Goal: Check status: Check status

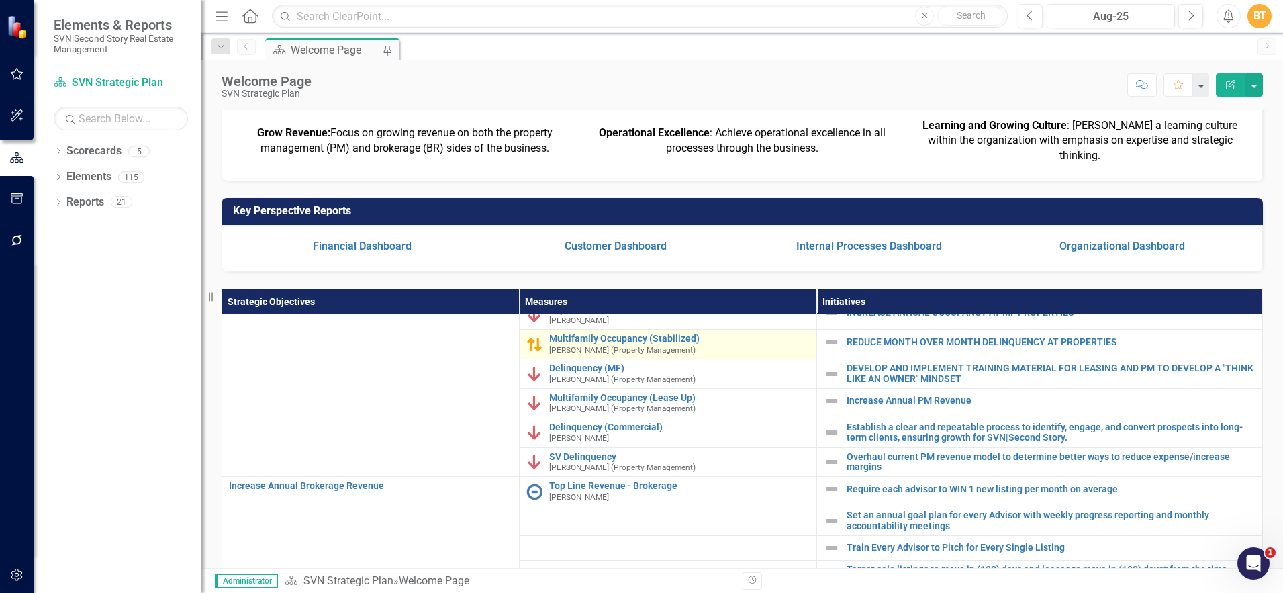
scroll to position [50, 0]
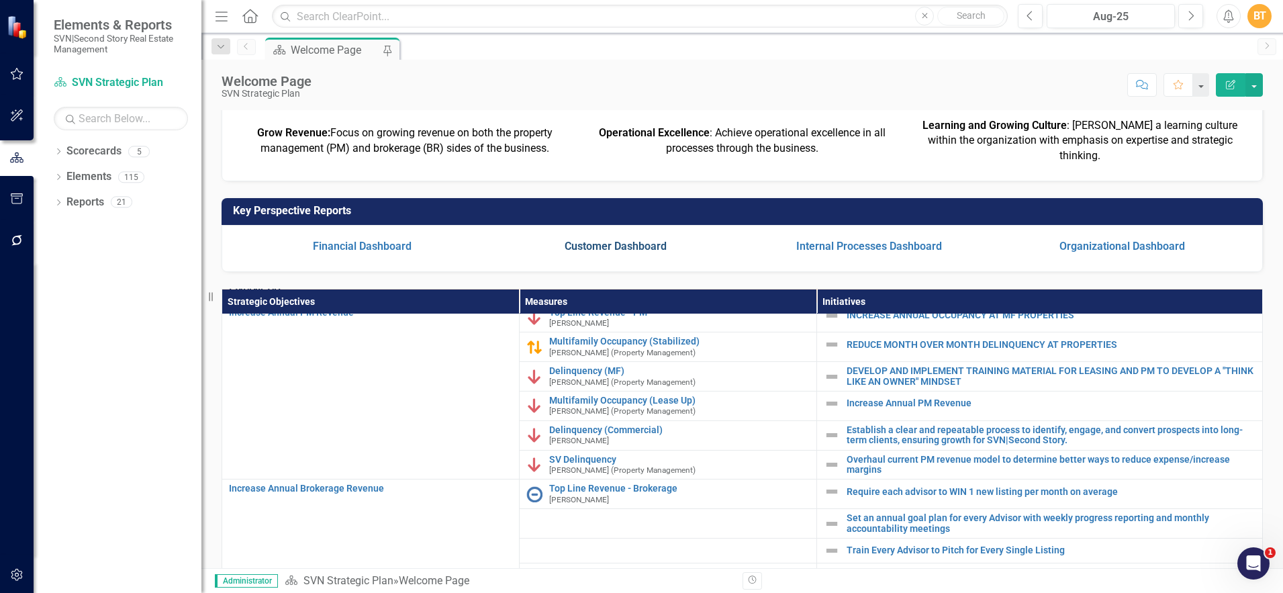
click at [638, 252] on link "Customer Dashboard" at bounding box center [616, 246] width 102 height 13
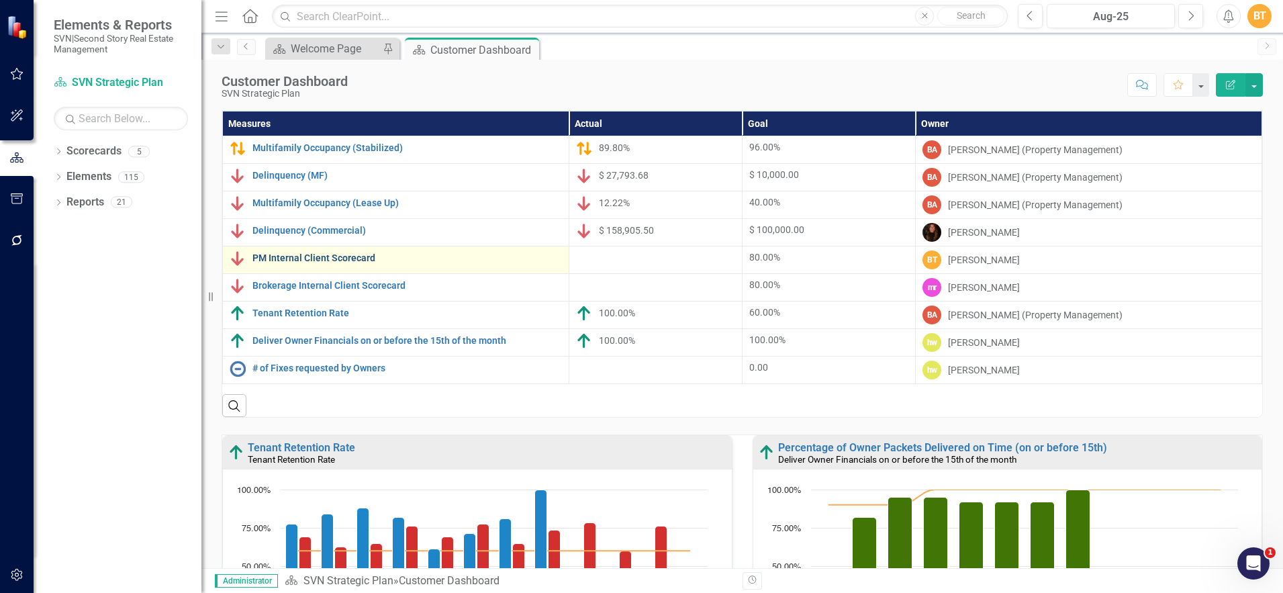
click at [366, 256] on link "PM Internal Client Scorecard" at bounding box center [406, 258] width 309 height 10
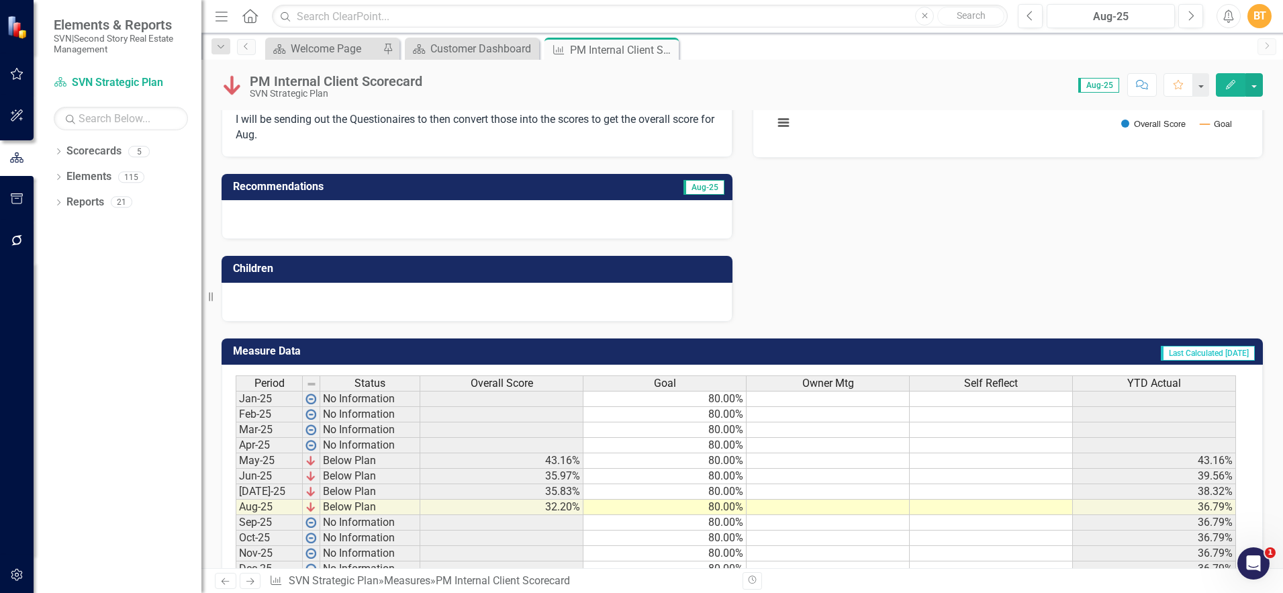
scroll to position [314, 0]
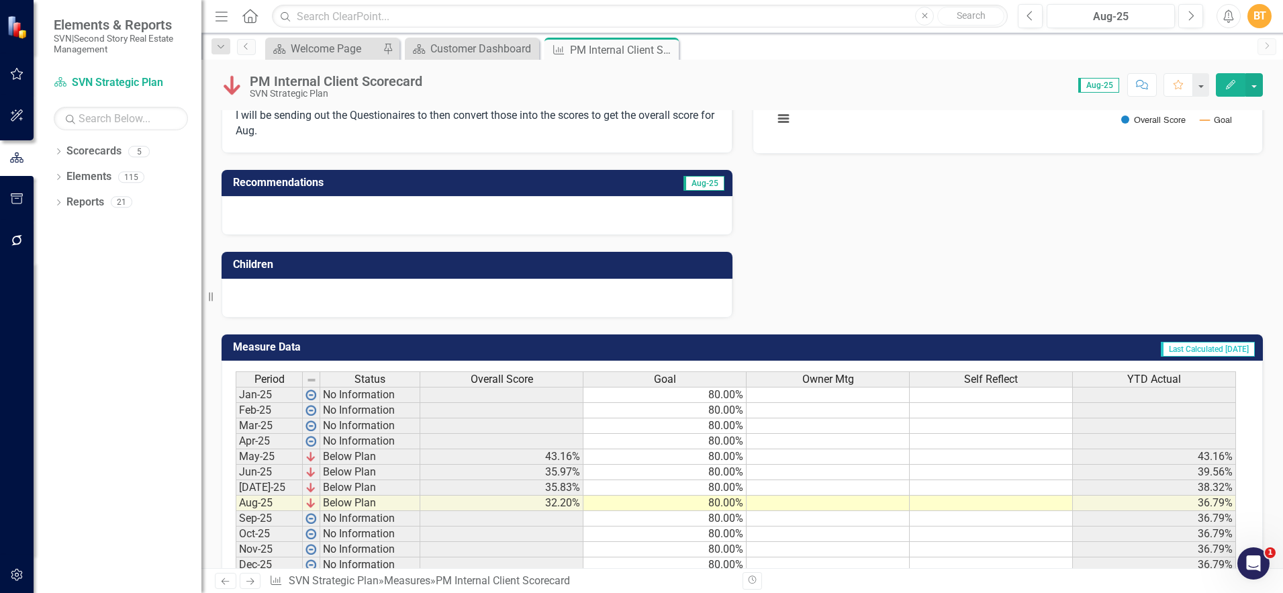
click at [949, 499] on td at bounding box center [991, 502] width 163 height 15
click at [896, 506] on td at bounding box center [828, 502] width 163 height 15
click at [540, 499] on td "32.20%" at bounding box center [501, 502] width 163 height 15
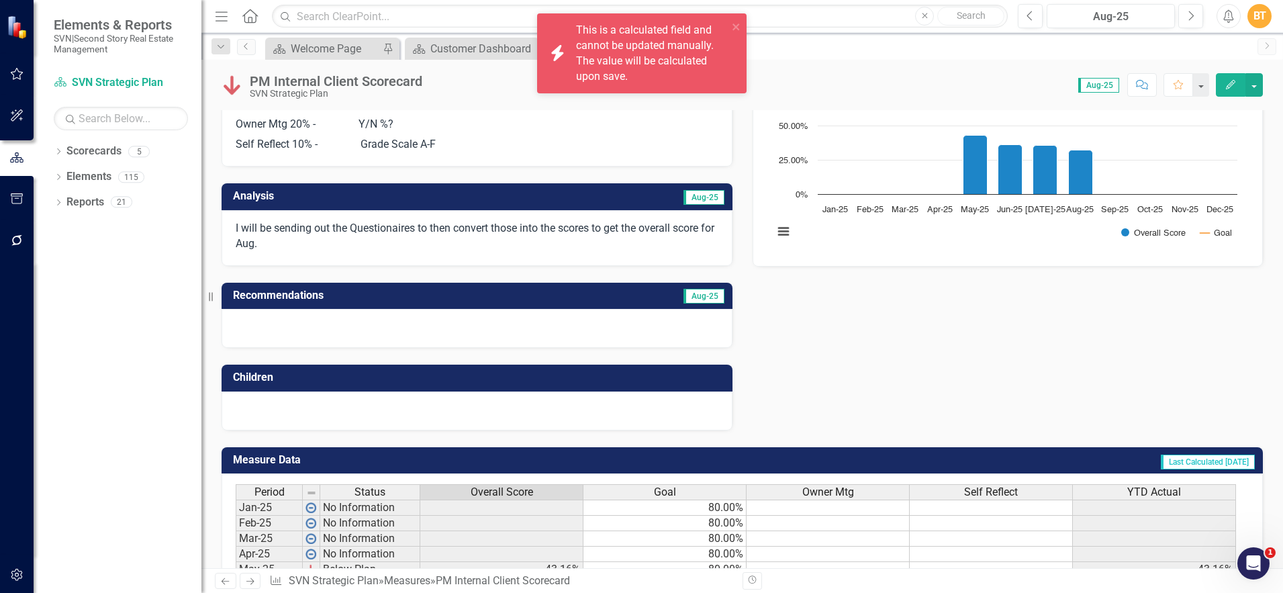
scroll to position [29, 0]
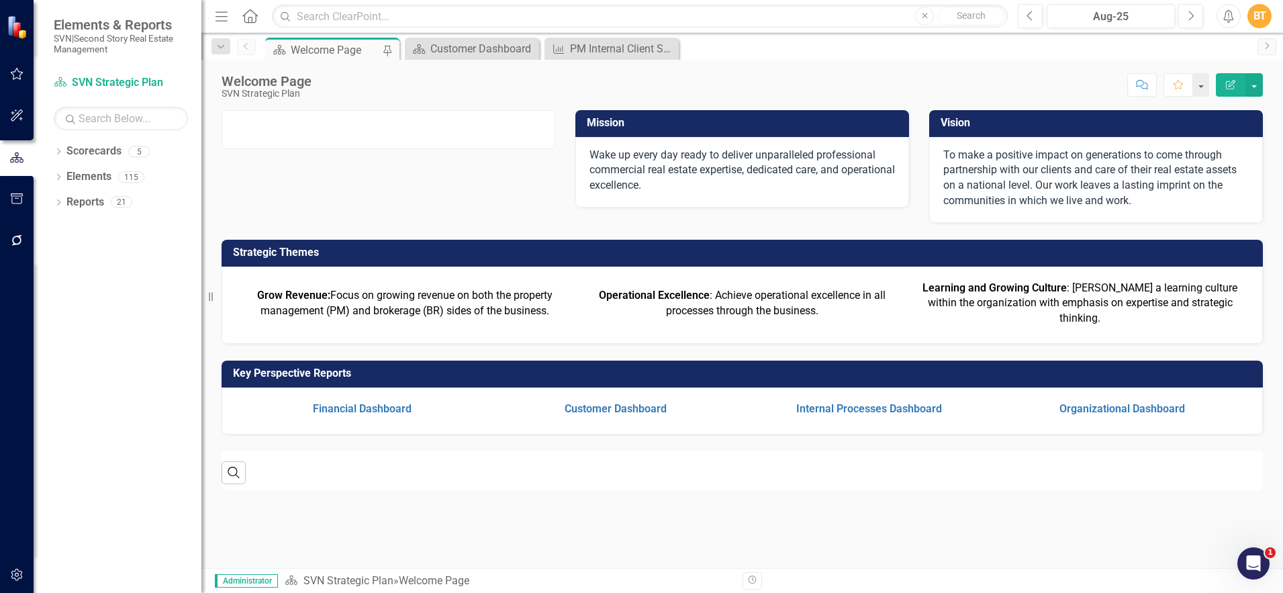
click at [632, 420] on td "Customer Dashboard" at bounding box center [615, 409] width 253 height 22
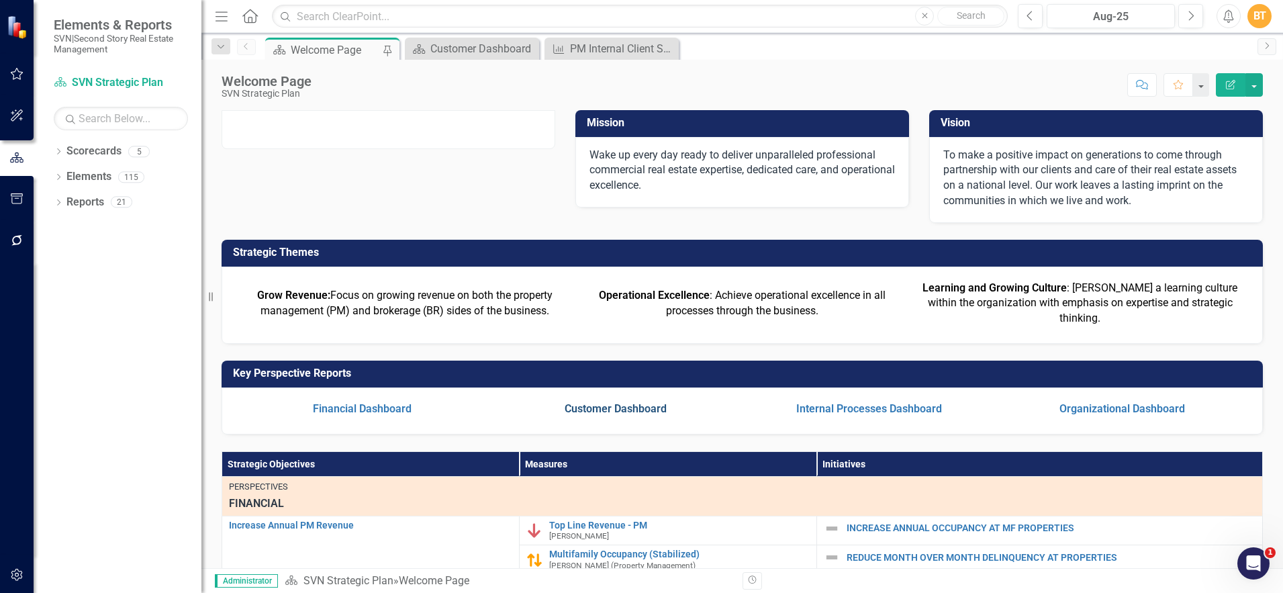
click at [636, 415] on link "Customer Dashboard" at bounding box center [616, 408] width 102 height 13
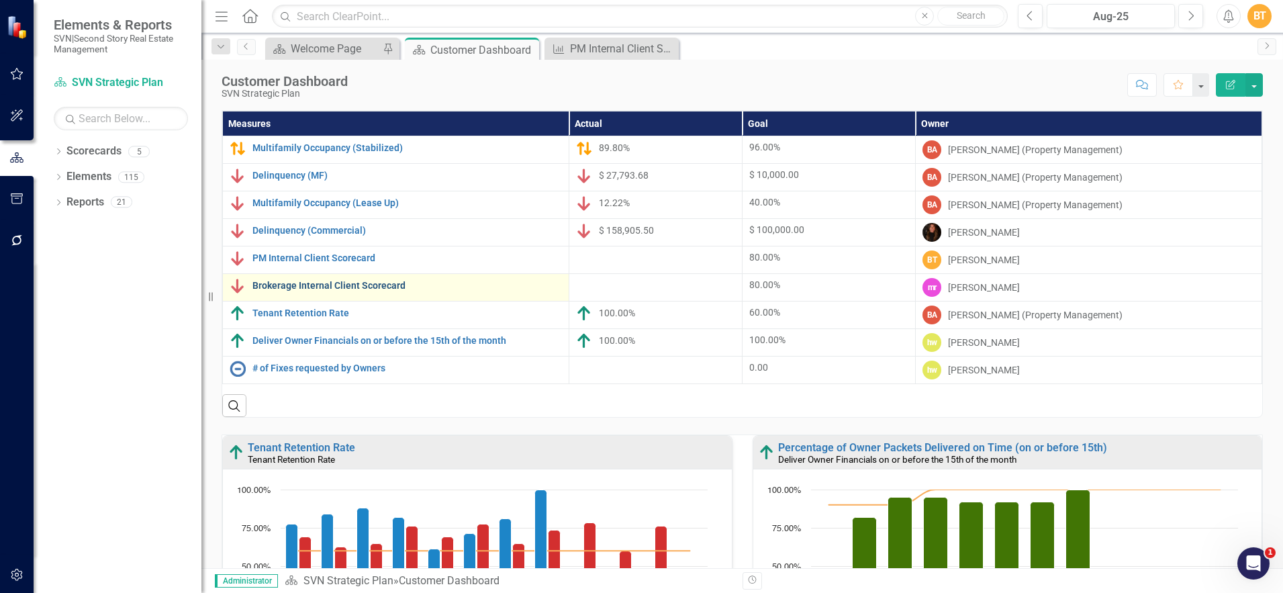
click at [344, 289] on link "Brokerage Internal Client Scorecard" at bounding box center [406, 286] width 309 height 10
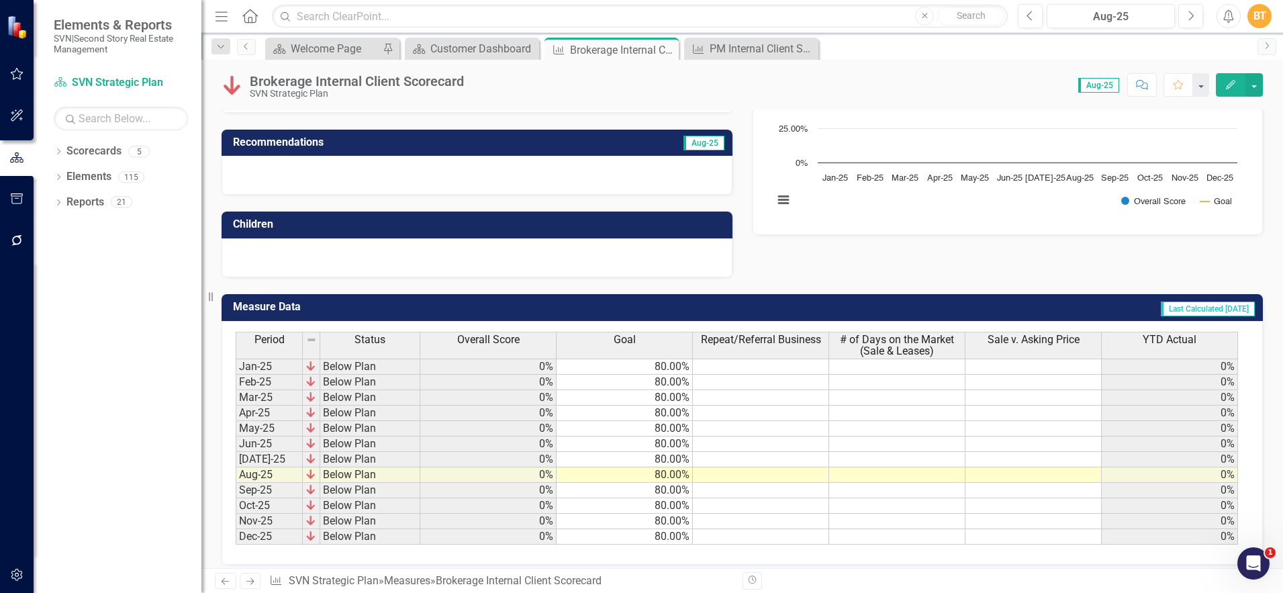
scroll to position [234, 0]
